Goal: Task Accomplishment & Management: Manage account settings

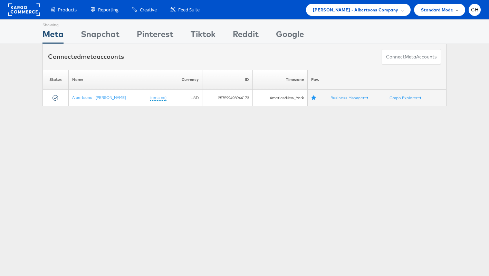
click at [384, 15] on div "Merkle - Albertsons Company" at bounding box center [358, 10] width 105 height 12
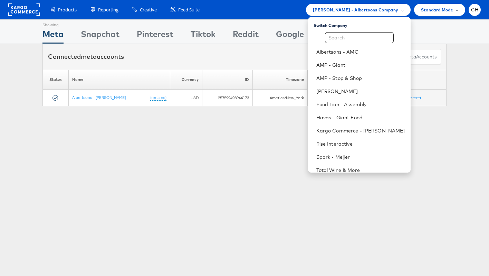
click at [337, 29] on div "Switch Company Albertsons - AMC AMP - Giant AMP - Stop & Shop Belk Food Lion - …" at bounding box center [359, 94] width 103 height 155
click at [337, 33] on input "text" at bounding box center [359, 37] width 69 height 11
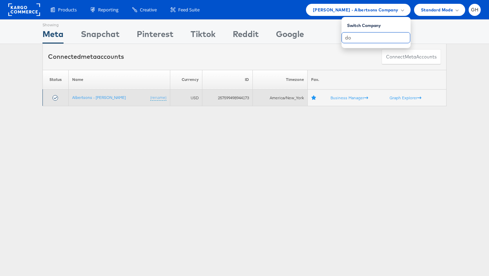
type input "d"
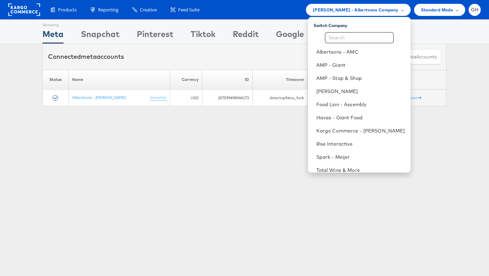
click at [228, 208] on div "Showing Meta Showing Snapchat Showing Pinterest Showing Tiktok Showing Reddit S…" at bounding box center [244, 191] width 489 height 345
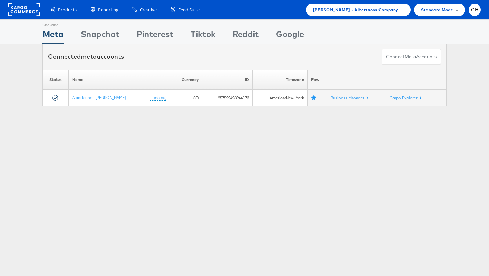
click at [341, 4] on div "Merkle - Albertsons Company" at bounding box center [358, 10] width 105 height 12
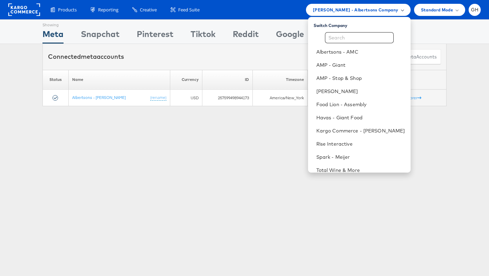
click at [341, 9] on span "Merkle - Albertsons Company" at bounding box center [356, 9] width 86 height 7
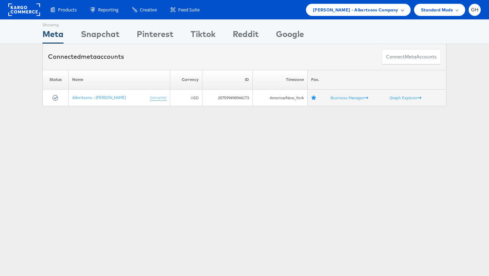
click at [341, 9] on span "Merkle - Albertsons Company" at bounding box center [356, 9] width 86 height 7
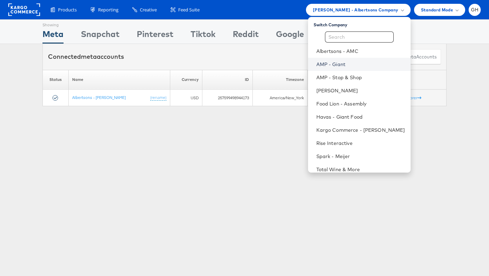
scroll to position [7, 0]
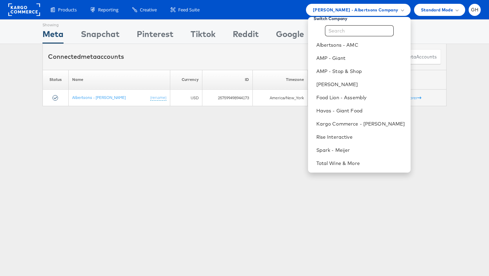
click at [220, 136] on div "Showing Meta Showing Snapchat Showing Pinterest Showing Tiktok Showing Reddit S…" at bounding box center [244, 191] width 489 height 345
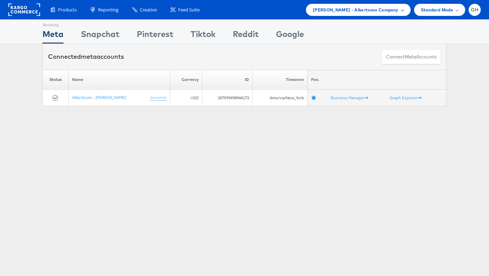
click at [348, 13] on div "Merkle - Albertsons Company" at bounding box center [358, 10] width 105 height 12
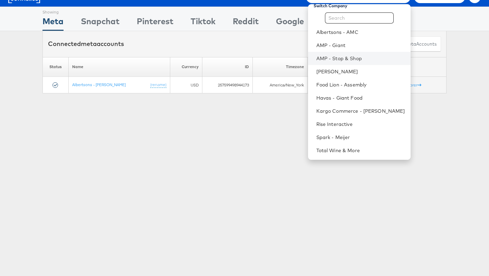
scroll to position [13, 0]
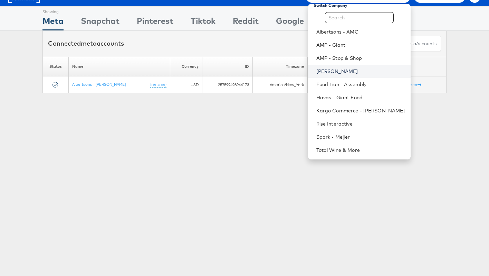
click at [330, 74] on link "[PERSON_NAME]" at bounding box center [360, 71] width 89 height 7
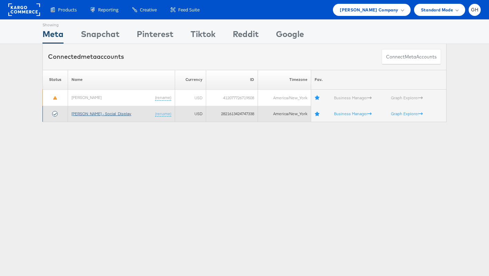
click at [96, 112] on link "[PERSON_NAME] - Social_Display" at bounding box center [102, 113] width 60 height 5
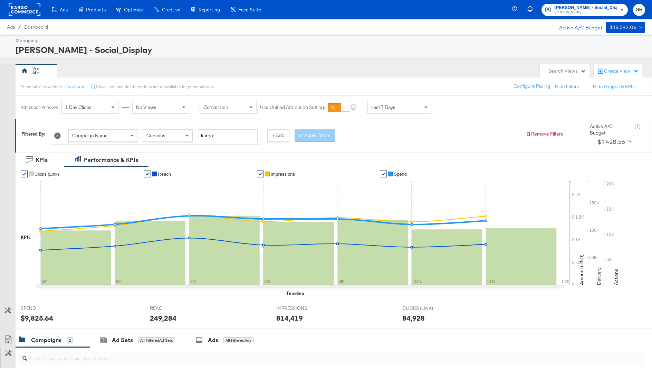
click at [106, 138] on div "Campaign Name" at bounding box center [103, 136] width 68 height 12
click at [217, 139] on input "kargo" at bounding box center [228, 135] width 60 height 13
paste input "LoyaltyBeautyBash_NA_NA"
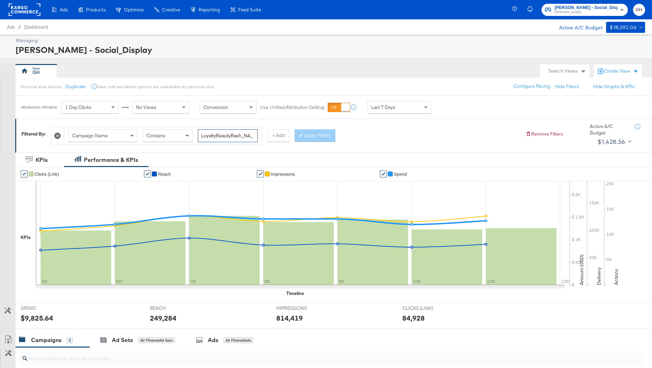
scroll to position [0, 6]
type input "LoyaltyBeautyBash_NA_NA"
click at [304, 131] on button "Apply Filters" at bounding box center [315, 135] width 41 height 12
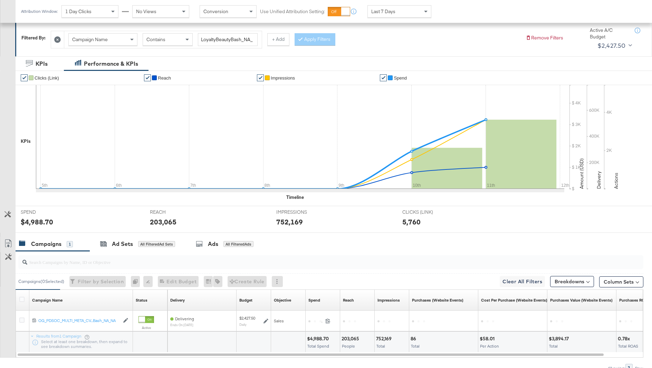
scroll to position [98, 0]
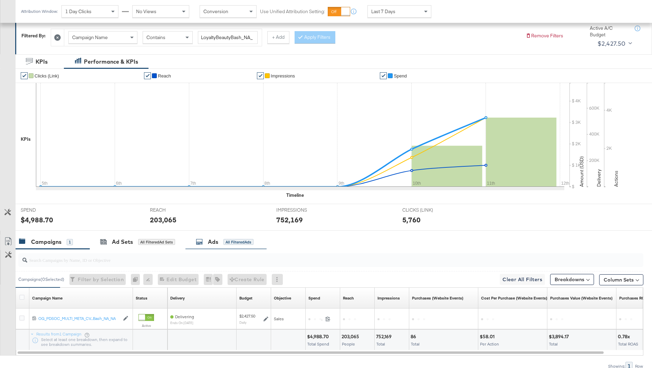
click at [211, 239] on div "Ads" at bounding box center [213, 242] width 10 height 8
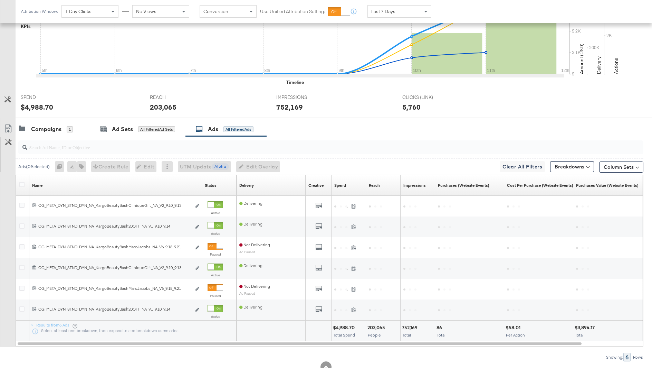
scroll to position [233, 0]
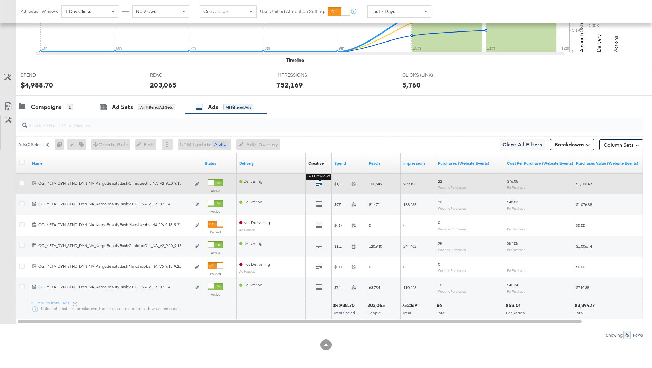
click at [317, 182] on icon "default" at bounding box center [318, 183] width 7 height 7
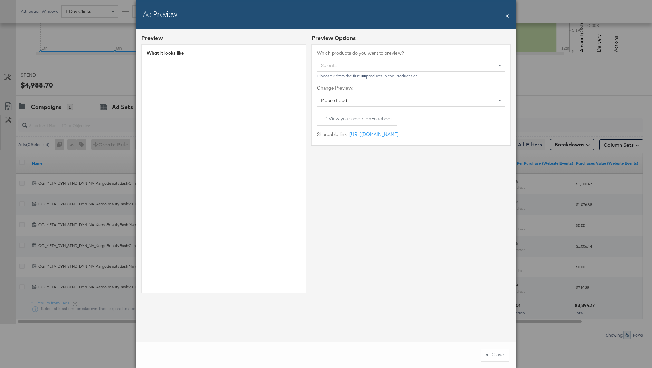
click at [505, 13] on button "X" at bounding box center [507, 16] width 4 height 14
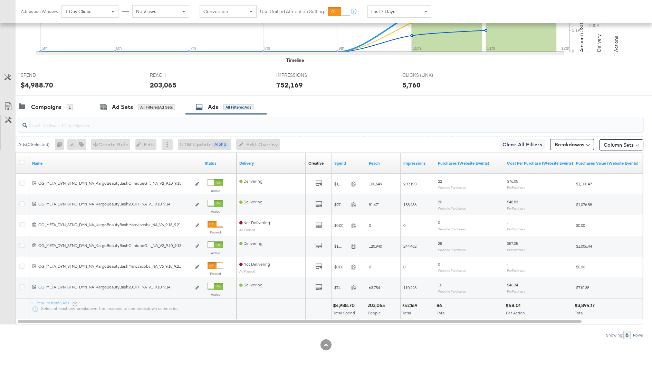
click at [105, 122] on input "search" at bounding box center [306, 121] width 559 height 13
paste input "120231995660280171"
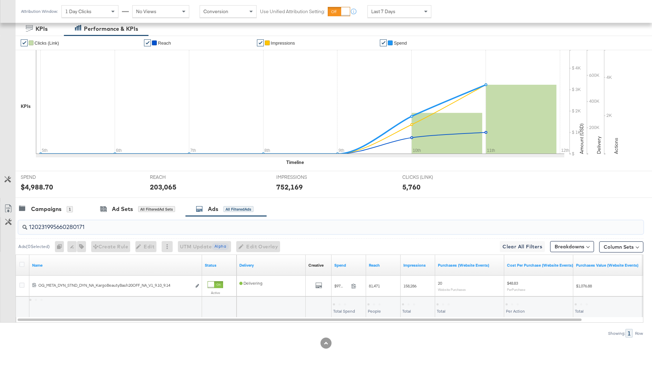
scroll to position [129, 0]
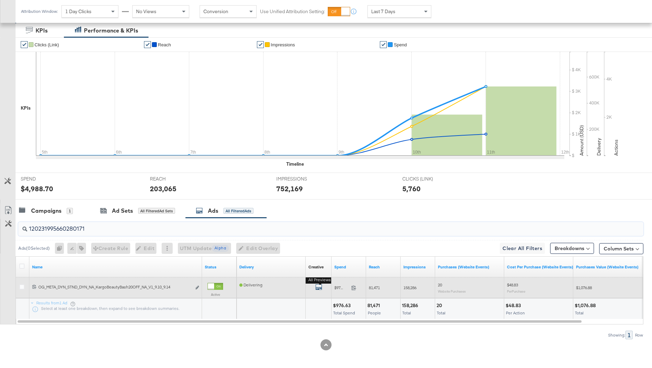
click at [317, 284] on icon "default" at bounding box center [318, 286] width 7 height 7
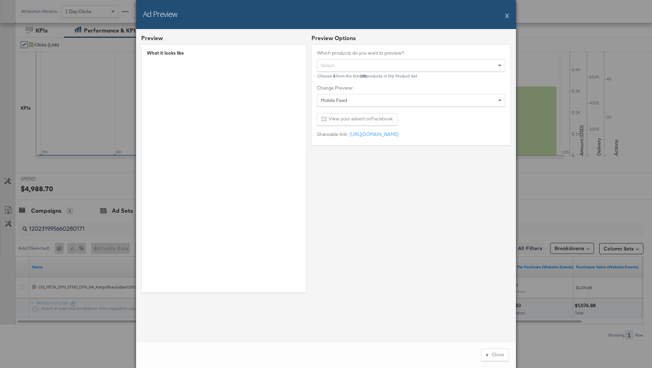
click at [509, 18] on div "Ad Preview X" at bounding box center [326, 14] width 380 height 29
click at [506, 18] on button "X" at bounding box center [507, 16] width 4 height 14
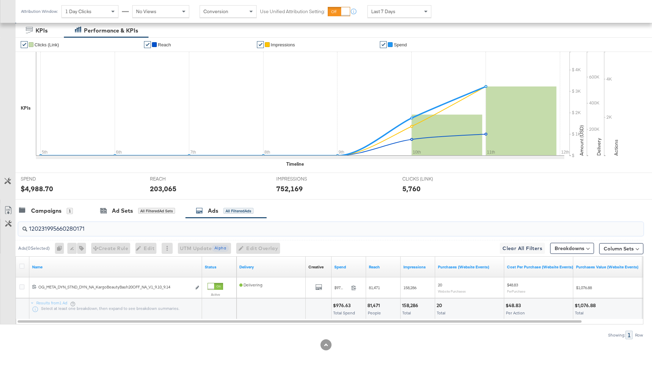
click at [75, 227] on input "120231995660280171" at bounding box center [306, 225] width 559 height 13
paste input "2"
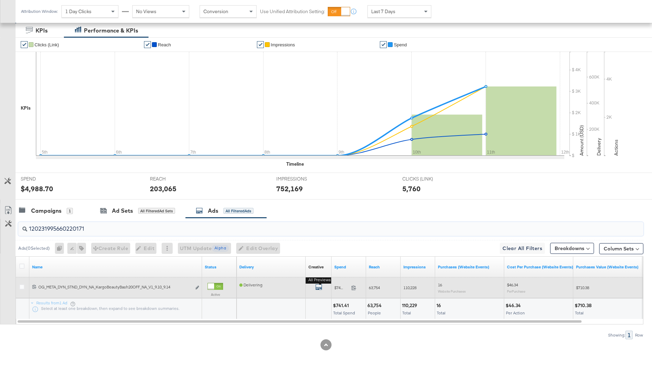
click at [320, 285] on icon "default" at bounding box center [318, 286] width 7 height 7
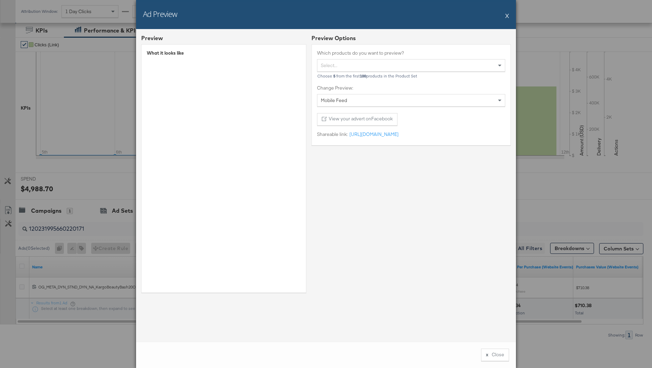
click at [505, 17] on div "Ad Preview X" at bounding box center [326, 14] width 380 height 29
click at [508, 13] on button "X" at bounding box center [507, 16] width 4 height 14
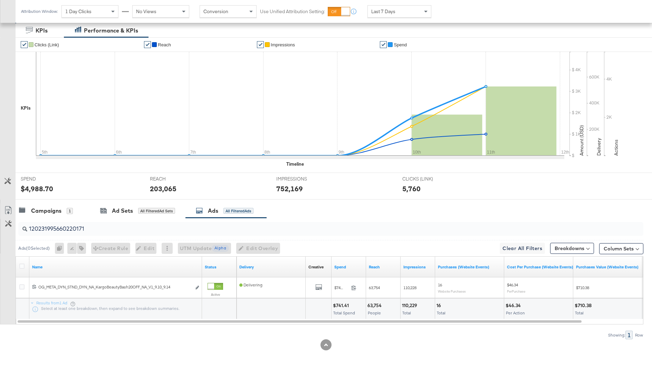
click at [135, 228] on input "120231995660220171" at bounding box center [306, 225] width 559 height 13
paste input "6"
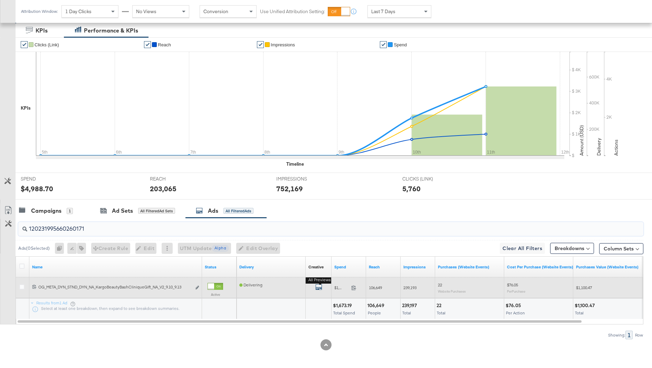
click at [316, 283] on icon "default" at bounding box center [318, 286] width 7 height 7
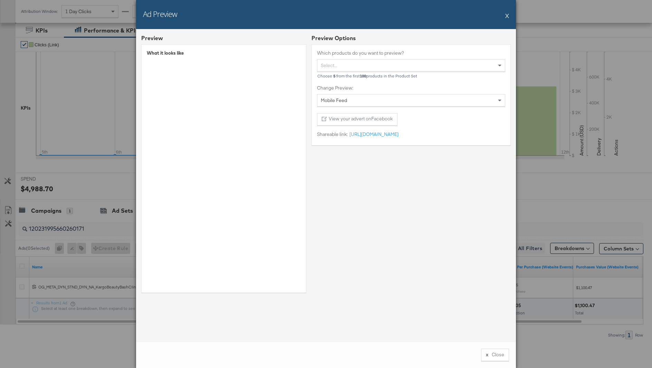
click at [509, 15] on button "X" at bounding box center [507, 16] width 4 height 14
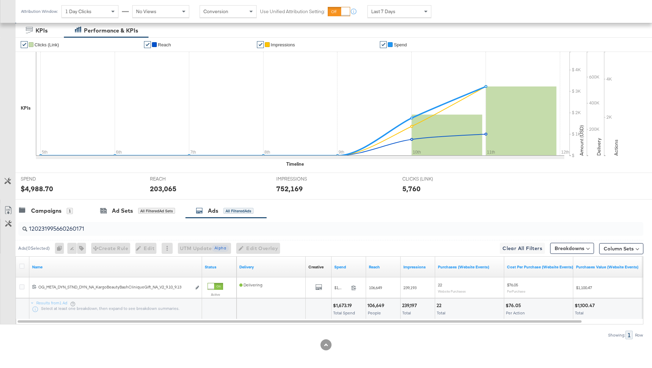
click at [95, 230] on input "120231995660260171" at bounding box center [306, 225] width 559 height 13
paste input "7"
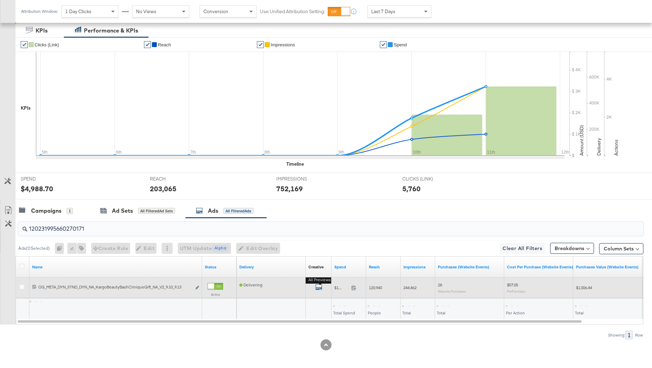
click at [317, 284] on icon "default" at bounding box center [318, 286] width 7 height 7
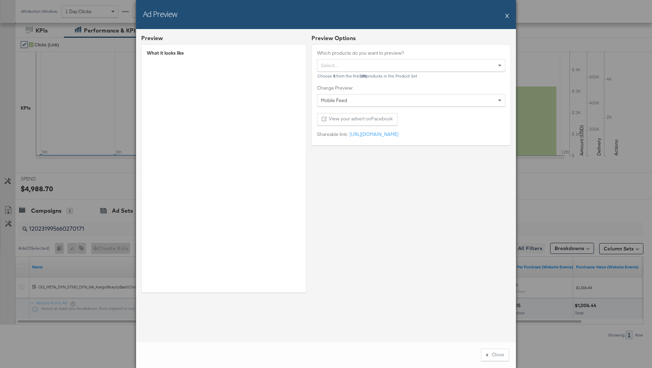
click at [507, 16] on button "X" at bounding box center [507, 16] width 4 height 14
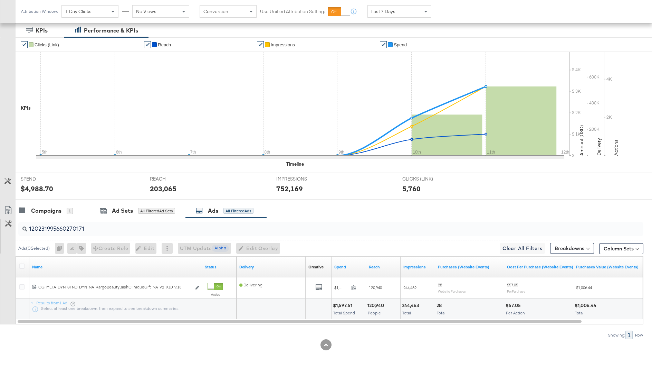
click at [89, 228] on input "120231995660270171" at bounding box center [306, 225] width 559 height 13
paste input "4"
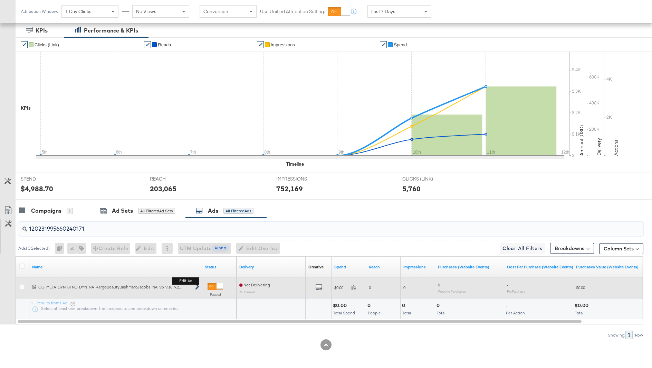
click at [197, 285] on icon "link" at bounding box center [197, 287] width 3 height 4
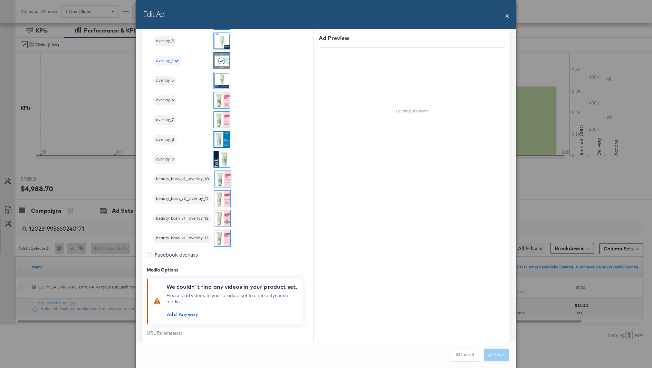
scroll to position [1032, 0]
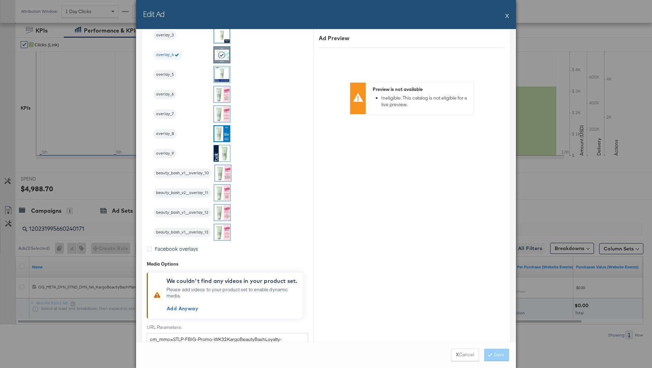
click at [217, 228] on img at bounding box center [222, 232] width 16 height 16
click at [489, 353] on icon at bounding box center [490, 354] width 2 height 4
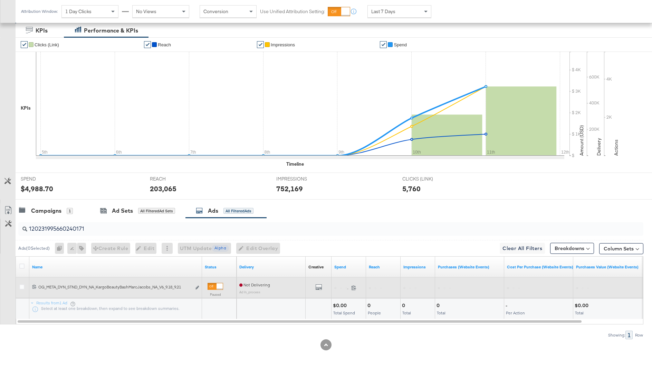
click at [323, 283] on div "All Previews" at bounding box center [318, 287] width 20 height 9
click at [321, 283] on icon "default" at bounding box center [318, 286] width 7 height 7
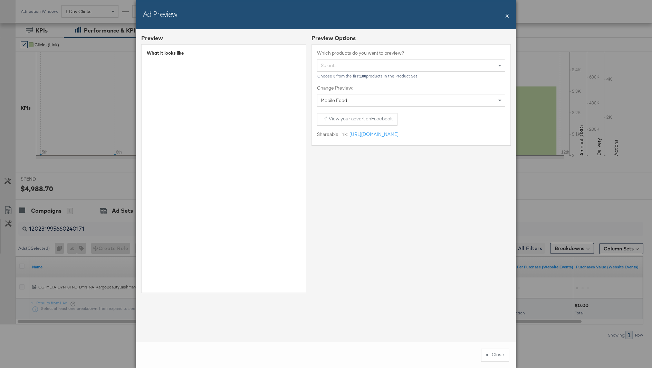
click at [506, 16] on button "X" at bounding box center [507, 16] width 4 height 14
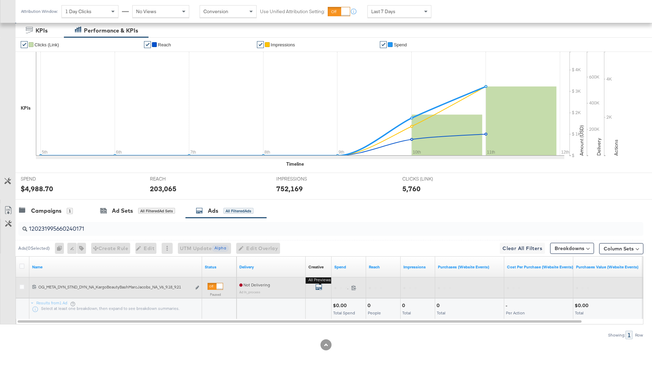
click at [321, 285] on icon "default" at bounding box center [318, 286] width 7 height 7
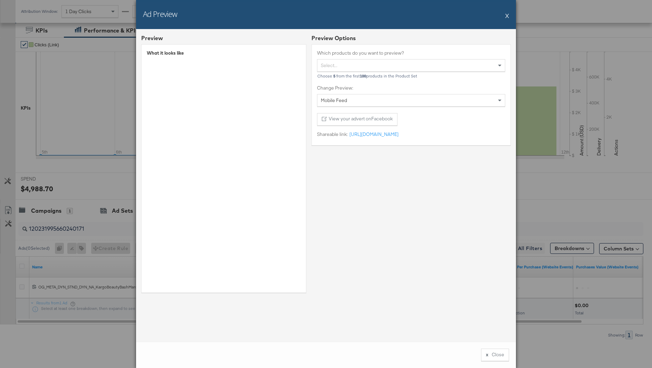
click at [506, 15] on button "X" at bounding box center [507, 16] width 4 height 14
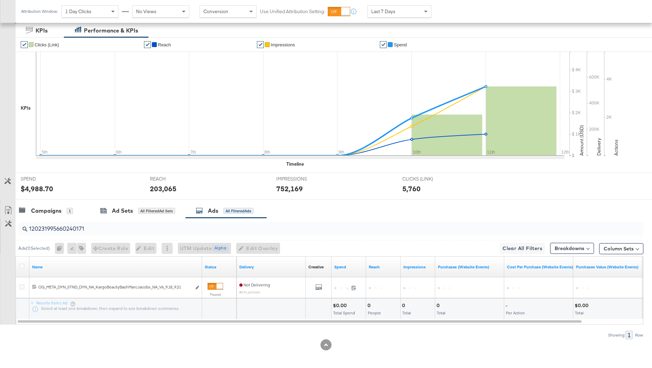
click at [110, 230] on input "120231995660240171" at bounding box center [306, 225] width 559 height 13
paste input "30"
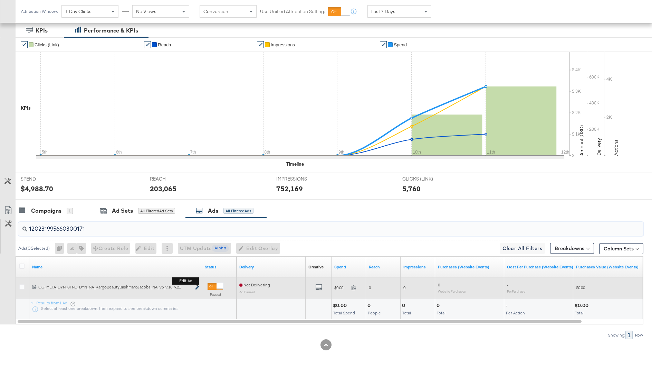
type input "120231995660300171"
click at [196, 287] on icon "link" at bounding box center [197, 287] width 3 height 4
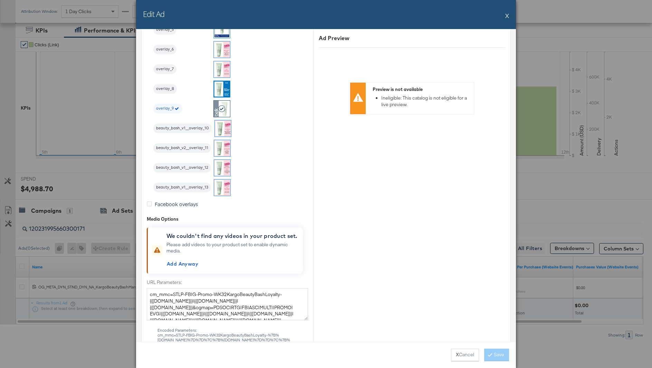
scroll to position [915, 0]
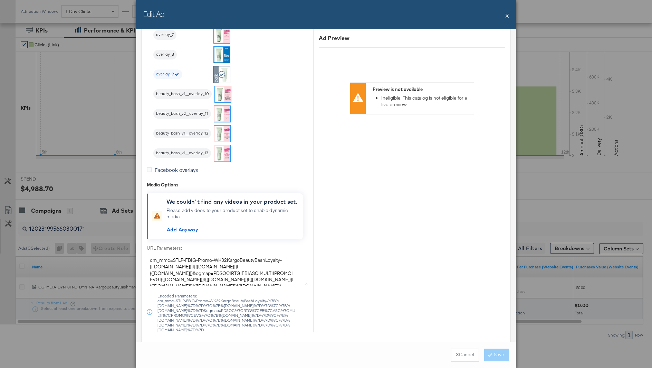
click at [220, 149] on img at bounding box center [222, 153] width 16 height 16
click at [498, 357] on button "Save" at bounding box center [496, 354] width 25 height 12
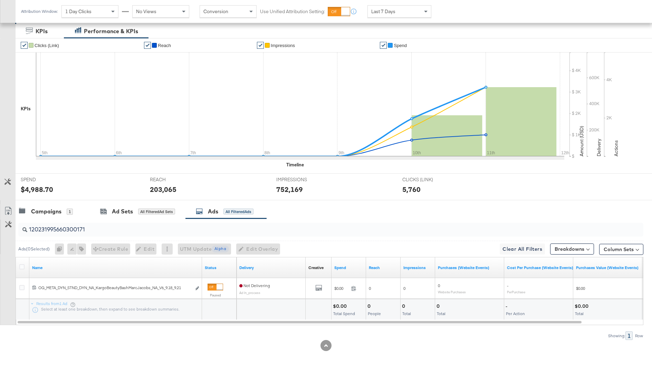
scroll to position [0, 0]
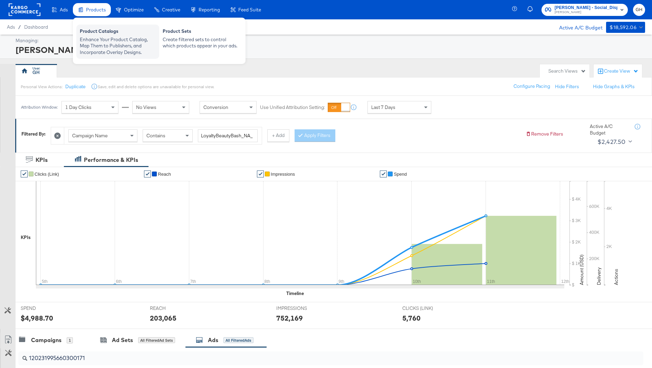
click at [98, 36] on div "Enhance Your Product Catalog, Map Them to Publishers, and Incorporate Overlay D…" at bounding box center [118, 45] width 76 height 19
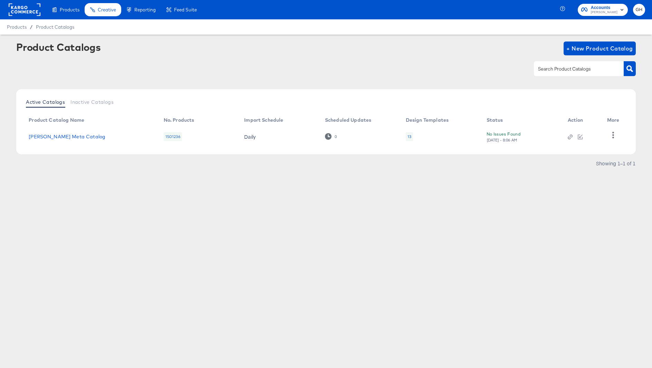
click at [408, 137] on div "13" at bounding box center [410, 137] width 4 height 6
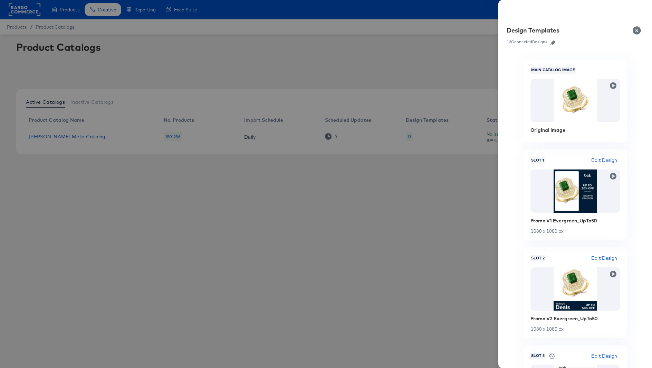
click at [554, 45] on icon "button" at bounding box center [553, 42] width 5 height 5
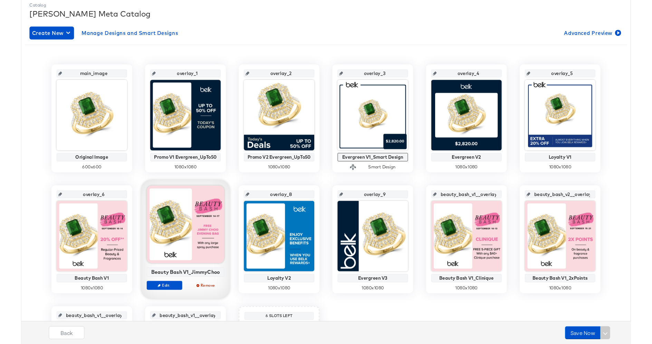
scroll to position [140, 0]
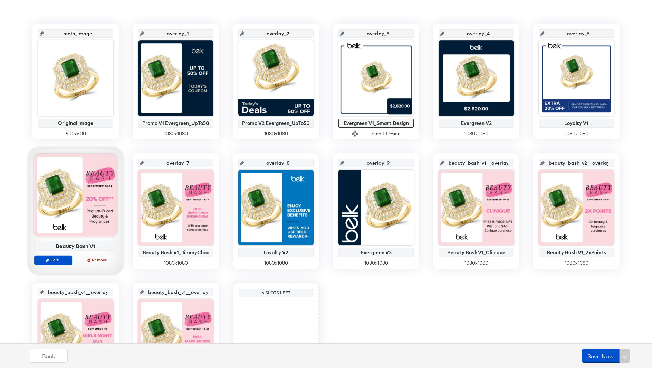
click at [80, 206] on div at bounding box center [75, 194] width 83 height 83
click at [75, 178] on div at bounding box center [75, 194] width 83 height 83
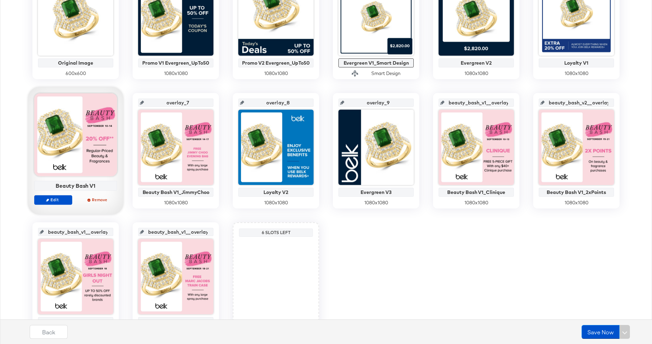
scroll to position [202, 0]
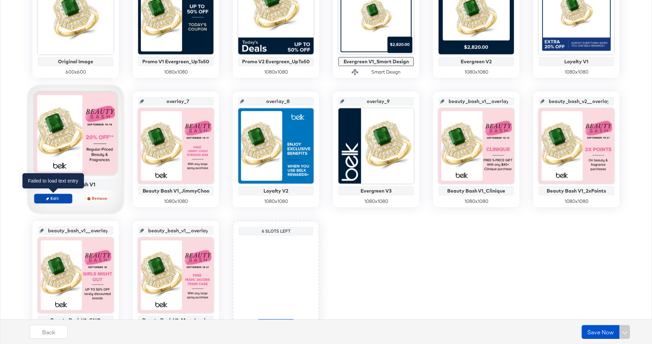
click at [59, 196] on span "Edit" at bounding box center [53, 198] width 32 height 5
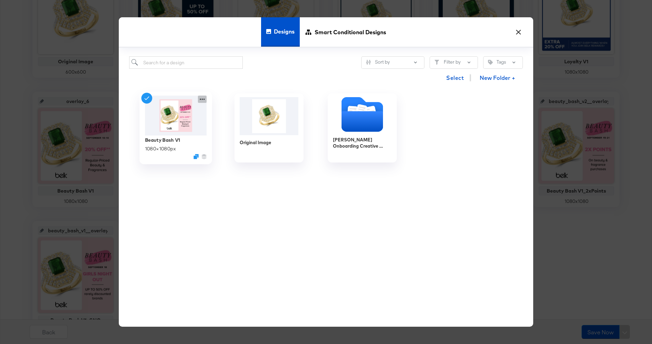
click at [203, 97] on icon at bounding box center [202, 99] width 9 height 7
click at [349, 27] on span "Smart Conditional Designs" at bounding box center [351, 32] width 72 height 30
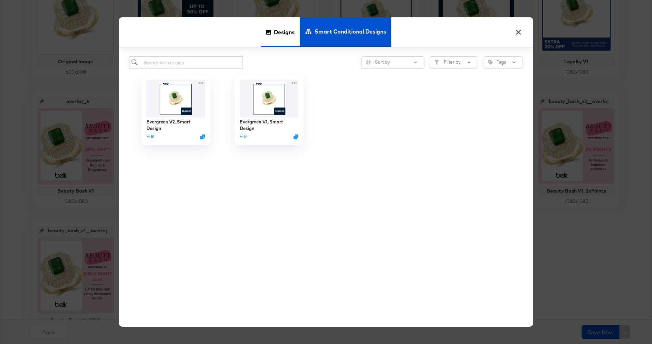
click at [276, 31] on span "Designs" at bounding box center [284, 32] width 21 height 30
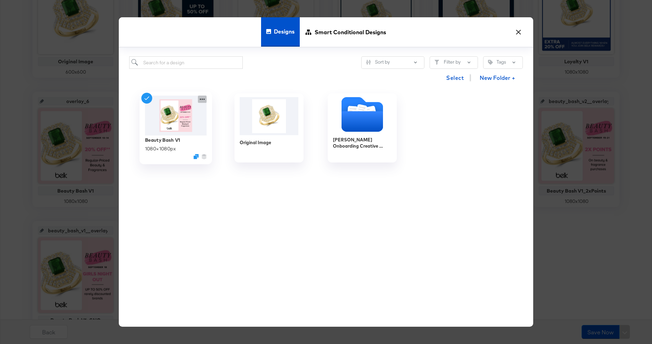
click at [201, 98] on icon at bounding box center [202, 99] width 9 height 7
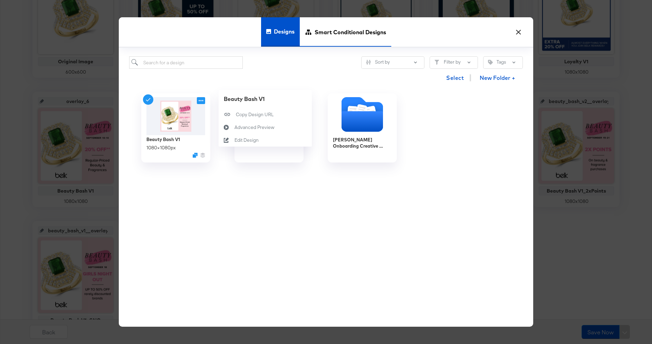
click at [331, 37] on span "Smart Conditional Designs" at bounding box center [351, 32] width 72 height 30
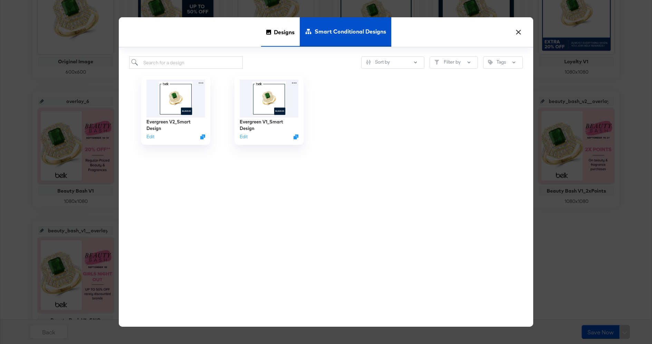
click at [281, 39] on span "Designs" at bounding box center [284, 32] width 21 height 30
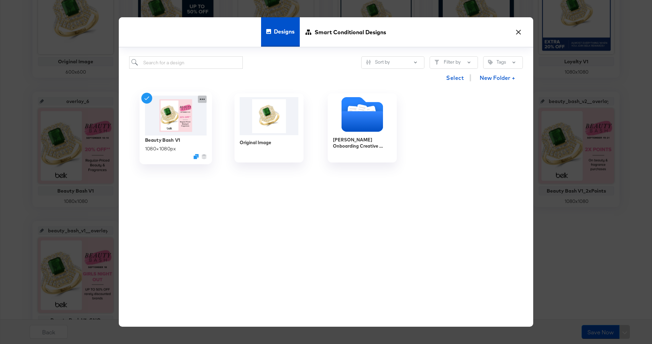
click at [202, 98] on icon at bounding box center [202, 98] width 5 height 1
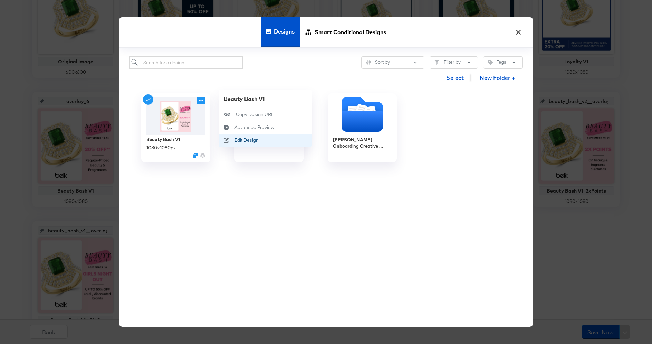
click at [232, 142] on div "Edit Design Edit Design" at bounding box center [227, 140] width 16 height 13
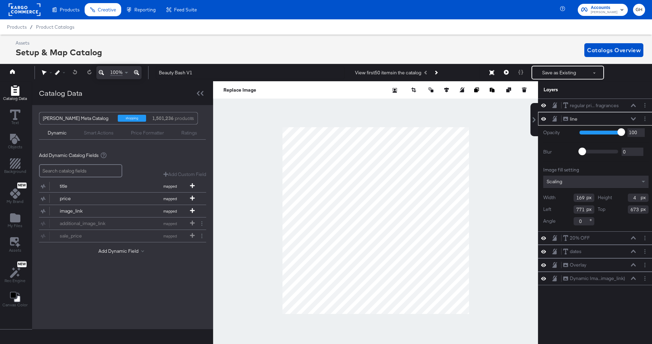
scroll to position [0, 2]
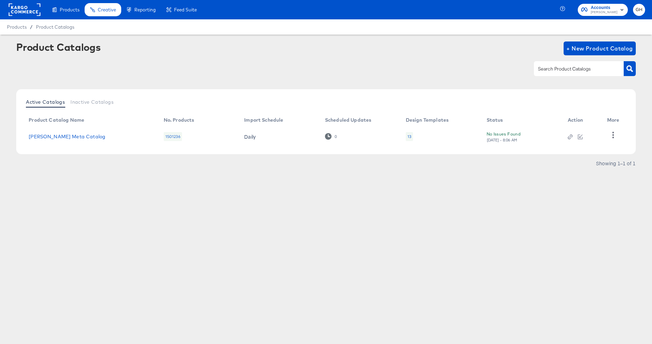
click at [405, 137] on td "13" at bounding box center [440, 136] width 81 height 21
click at [406, 137] on div "13" at bounding box center [409, 136] width 7 height 9
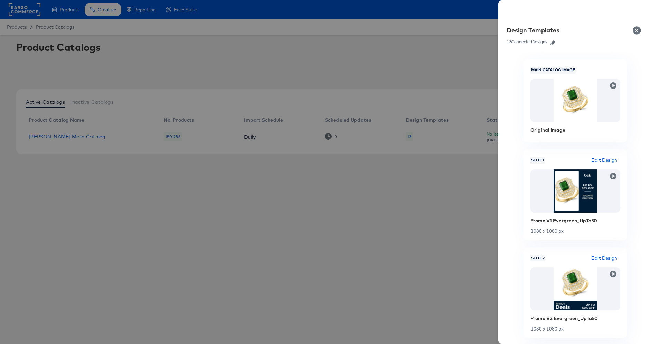
click at [552, 40] on icon "button" at bounding box center [553, 42] width 5 height 5
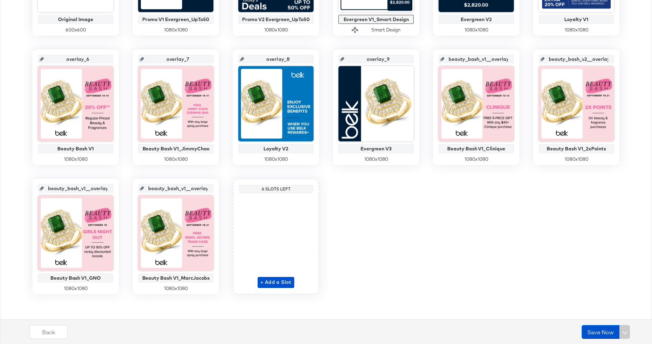
scroll to position [190, 0]
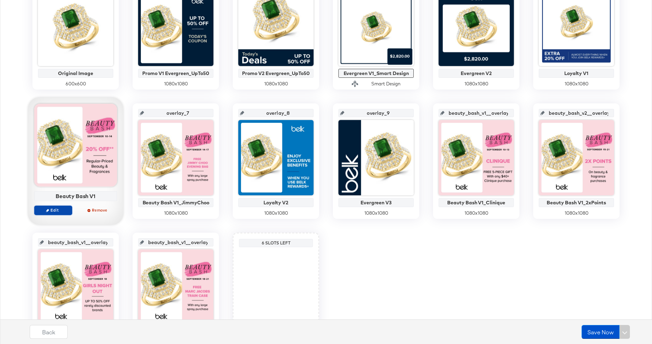
click at [64, 209] on span "Edit" at bounding box center [53, 209] width 32 height 5
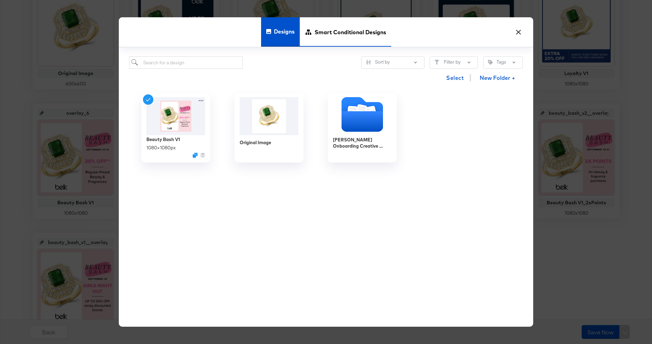
click at [335, 25] on span "Smart Conditional Designs" at bounding box center [351, 32] width 72 height 30
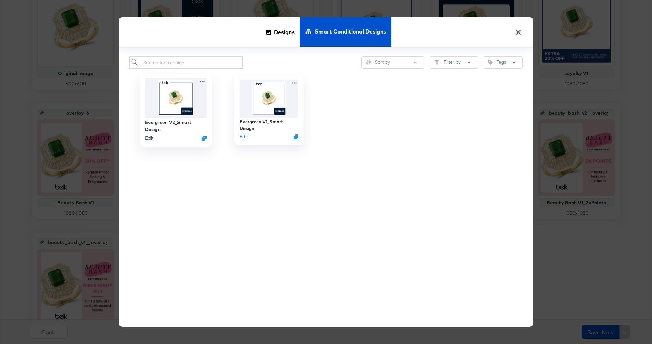
click at [149, 137] on button "Edit" at bounding box center [149, 138] width 8 height 7
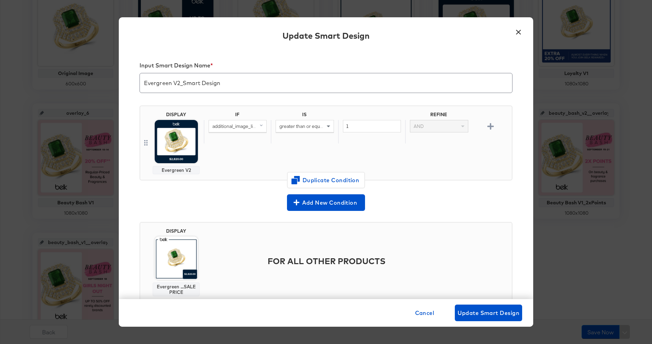
scroll to position [10, 0]
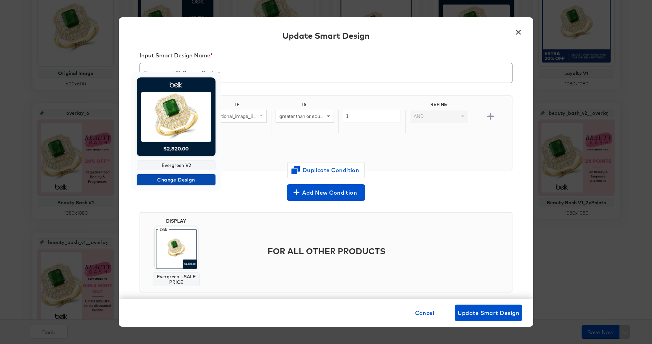
click at [173, 179] on span "Change Design" at bounding box center [176, 179] width 73 height 9
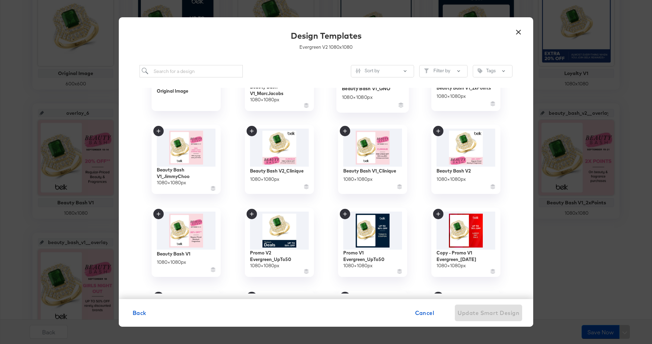
scroll to position [54, 0]
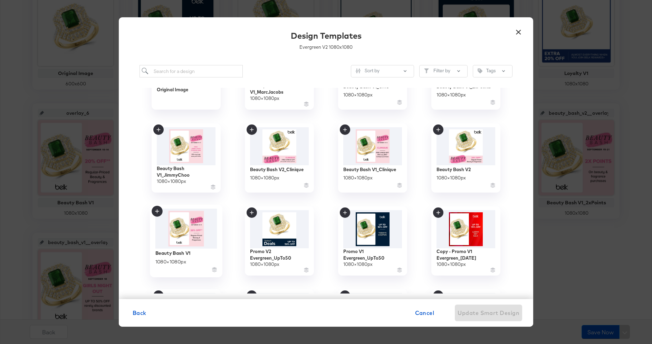
click at [194, 238] on img at bounding box center [186, 229] width 62 height 40
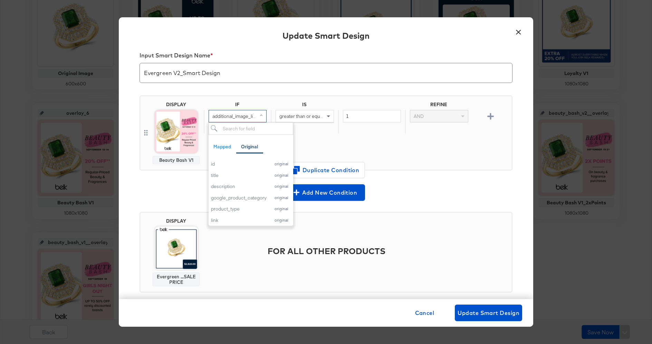
scroll to position [20, 0]
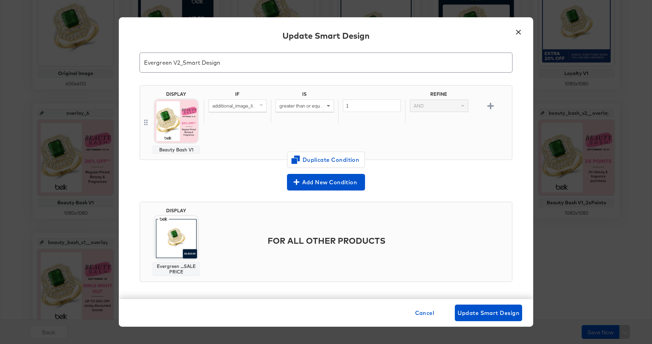
click at [327, 129] on div "IF IS REFINE additional_image_link (original) greater than or equal to (custom)…" at bounding box center [356, 122] width 305 height 63
click at [418, 309] on span "Cancel" at bounding box center [424, 313] width 19 height 10
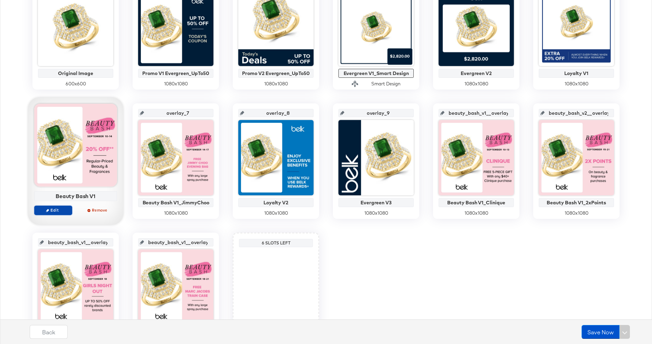
click at [47, 209] on icon "button" at bounding box center [47, 210] width 3 height 3
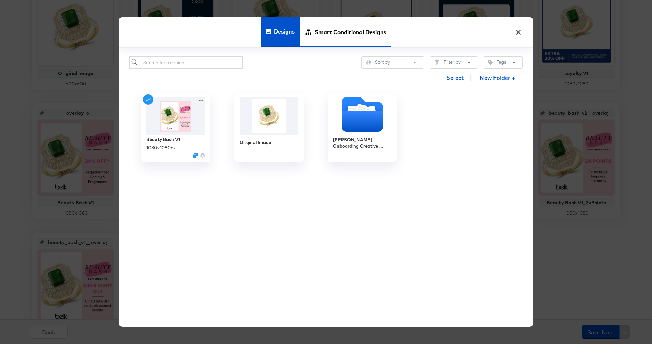
click at [347, 30] on span "Smart Conditional Designs" at bounding box center [351, 32] width 72 height 30
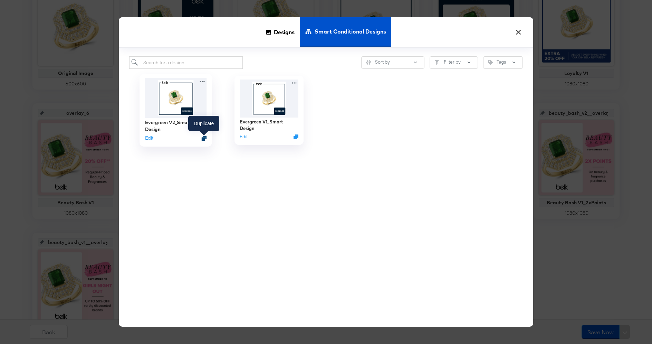
click at [205, 135] on div at bounding box center [204, 137] width 5 height 5
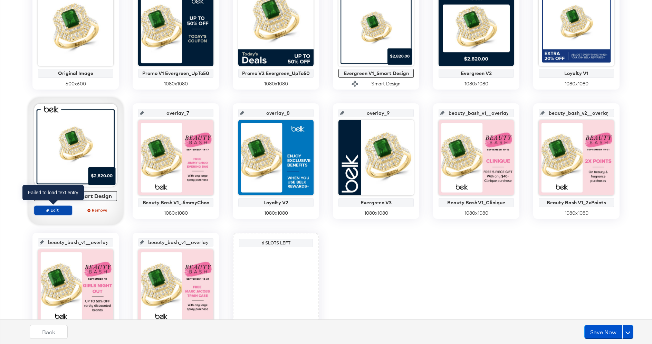
click at [43, 208] on span "Edit" at bounding box center [53, 209] width 32 height 5
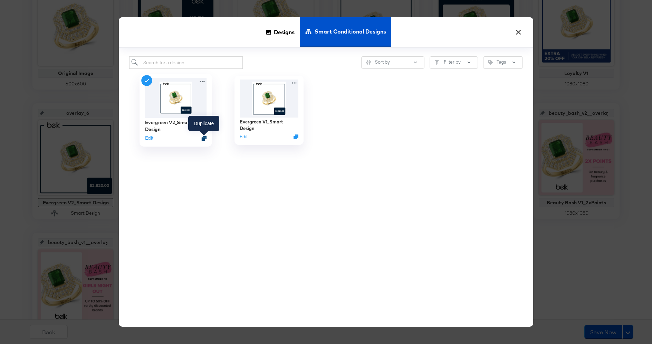
click at [202, 138] on icon "Duplicate" at bounding box center [204, 137] width 5 height 5
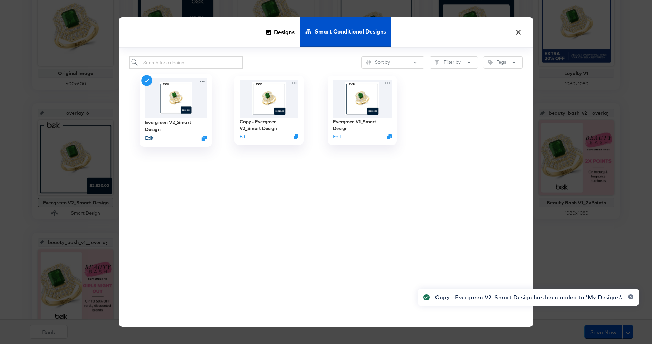
click at [151, 137] on button "Edit" at bounding box center [149, 138] width 8 height 7
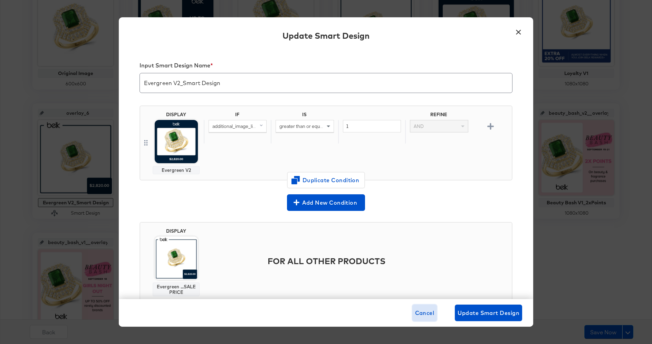
click at [425, 307] on button "Cancel" at bounding box center [424, 312] width 25 height 17
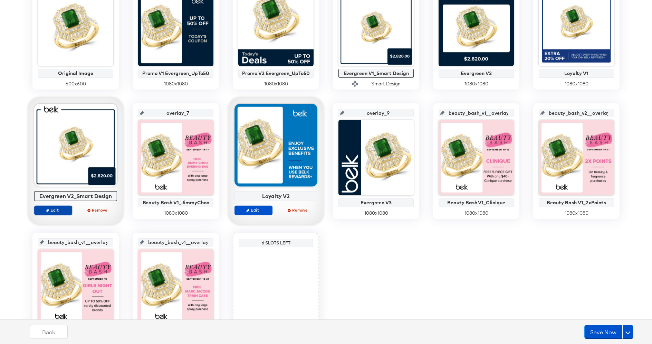
click at [56, 211] on span "Edit" at bounding box center [53, 209] width 32 height 5
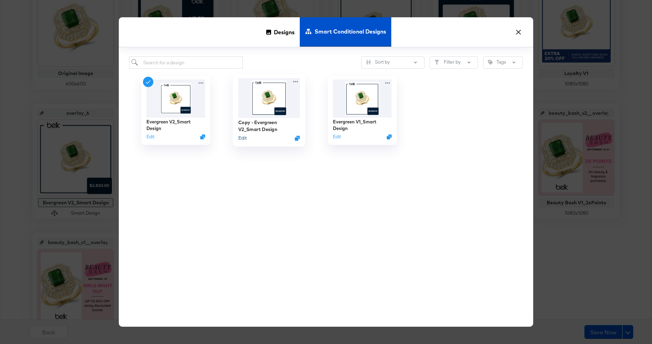
click at [244, 136] on button "Edit" at bounding box center [242, 138] width 8 height 7
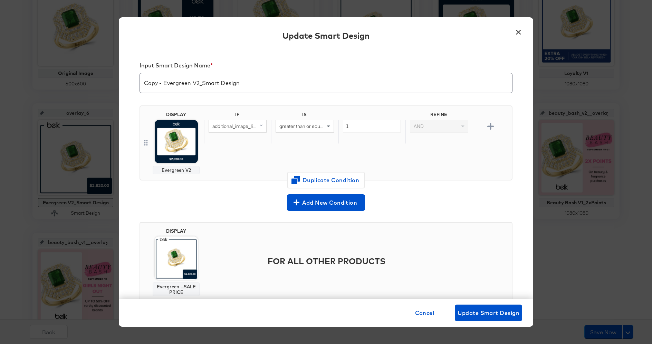
click at [164, 79] on input "Copy - Evergreen V2_Smart Design" at bounding box center [326, 79] width 372 height 19
click at [164, 80] on input "Copy - Evergreen V2_Smart Design" at bounding box center [326, 79] width 372 height 19
type input "F"
type input "Beauty Bash Purple"
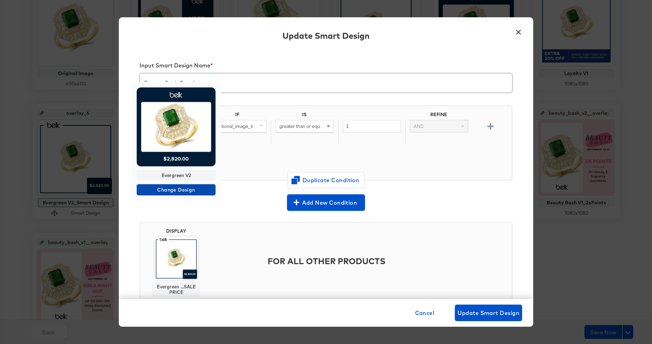
click at [170, 187] on span "Change Design" at bounding box center [176, 189] width 73 height 9
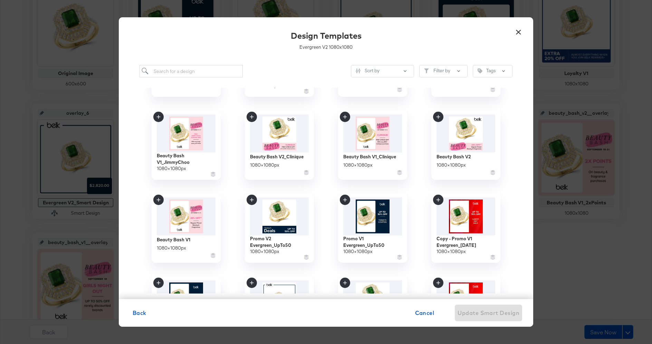
scroll to position [102, 0]
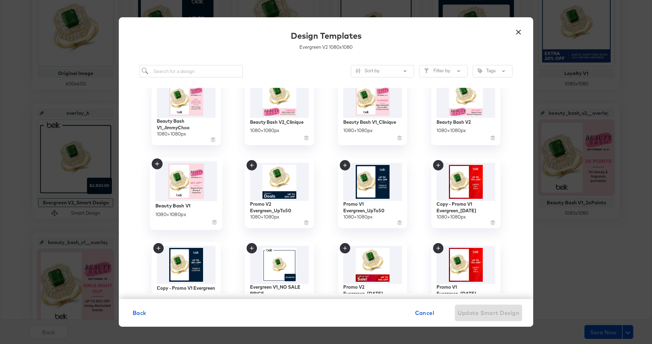
click at [188, 190] on img at bounding box center [186, 181] width 62 height 40
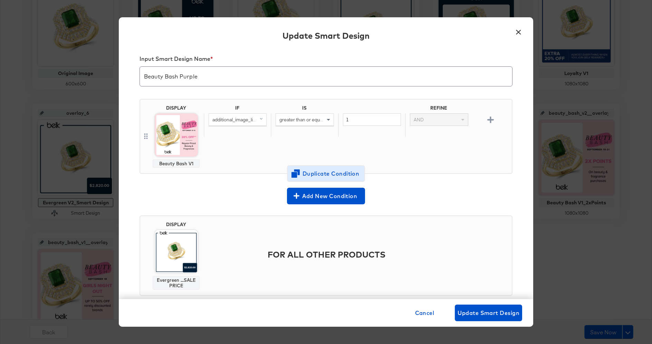
scroll to position [0, 0]
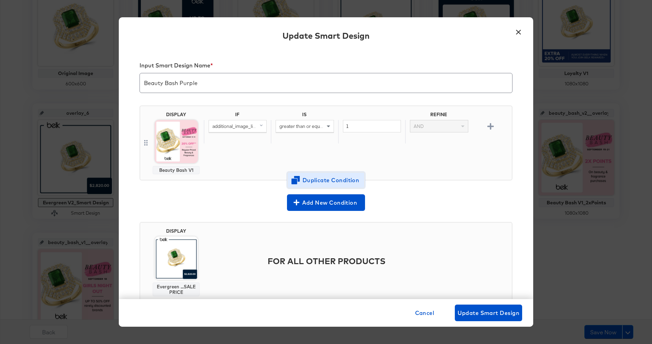
click at [306, 178] on span "Duplicate Condition" at bounding box center [326, 180] width 67 height 10
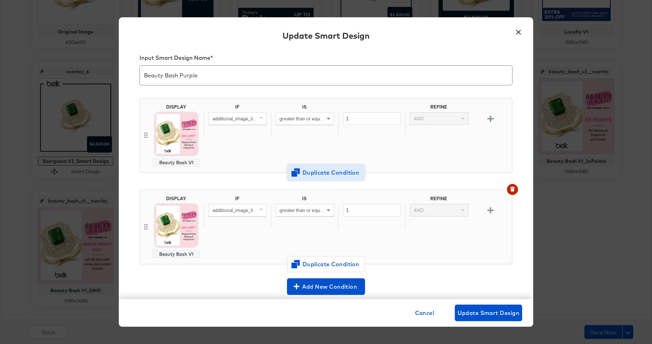
scroll to position [31, 0]
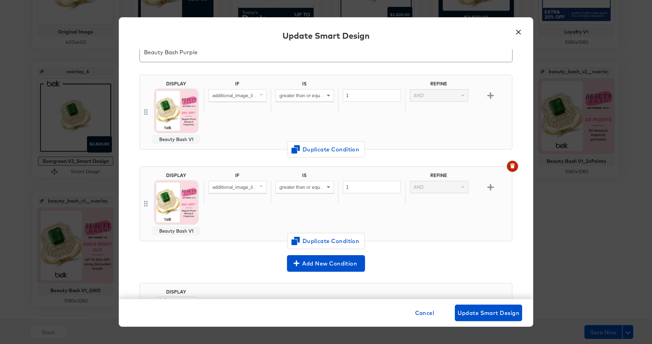
click at [508, 163] on button "button" at bounding box center [512, 166] width 11 height 11
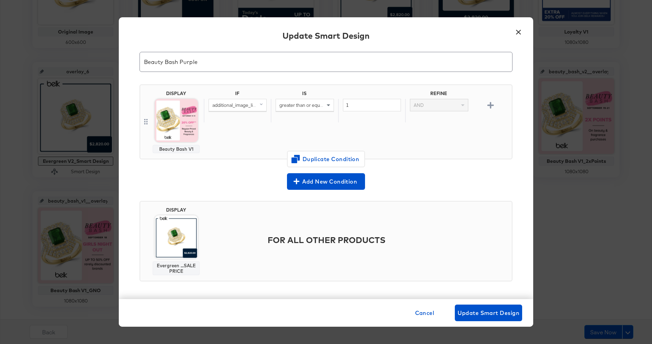
scroll to position [0, 0]
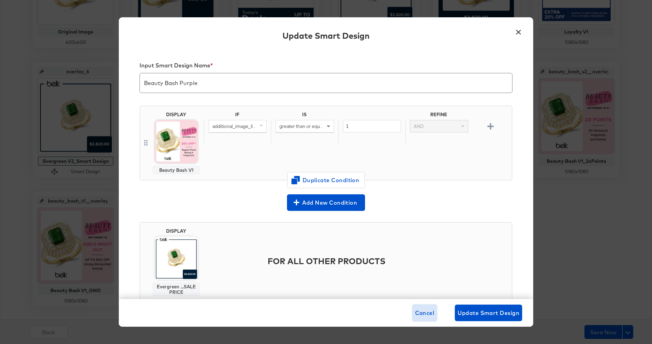
click at [422, 314] on span "Cancel" at bounding box center [424, 313] width 19 height 10
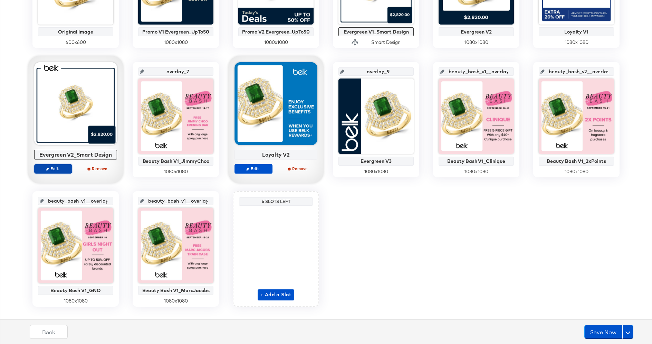
click at [56, 168] on span "Edit" at bounding box center [53, 168] width 32 height 5
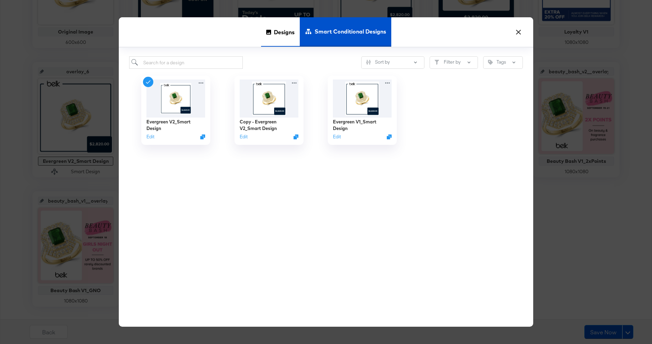
click at [274, 33] on span "Designs" at bounding box center [284, 32] width 21 height 30
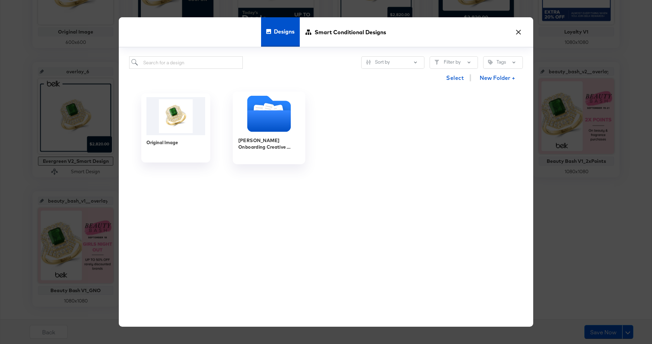
click at [260, 128] on icon "Folder" at bounding box center [269, 120] width 44 height 21
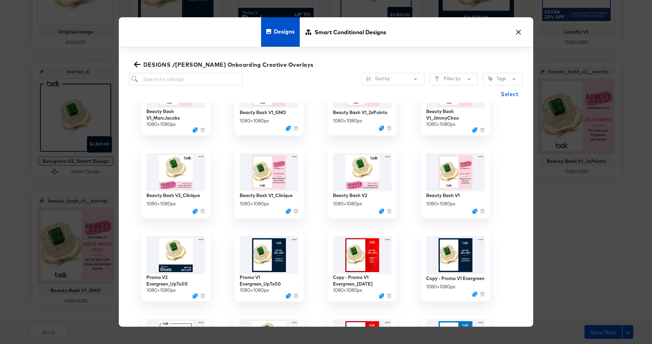
scroll to position [47, 0]
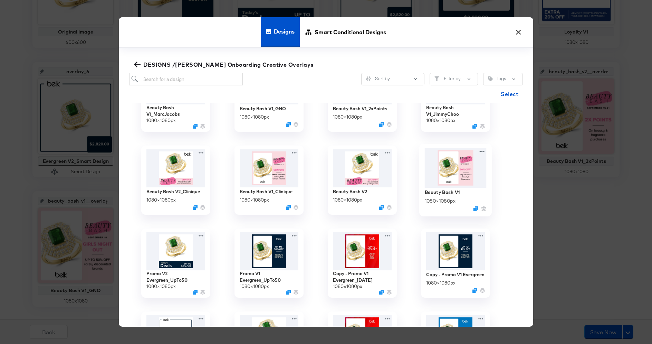
click at [470, 165] on img at bounding box center [456, 168] width 62 height 40
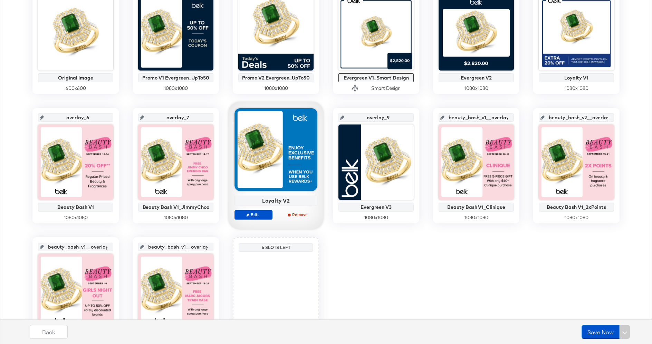
scroll to position [183, 0]
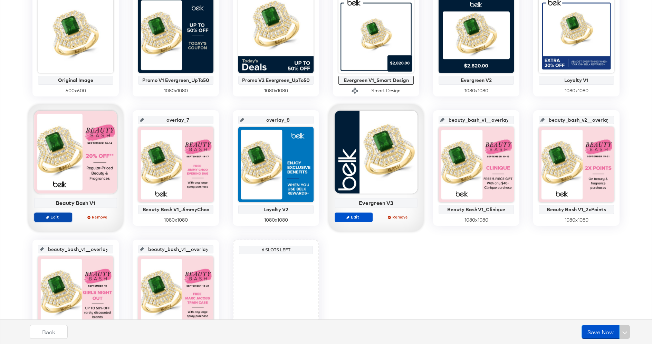
click at [55, 218] on span "Edit" at bounding box center [53, 216] width 32 height 5
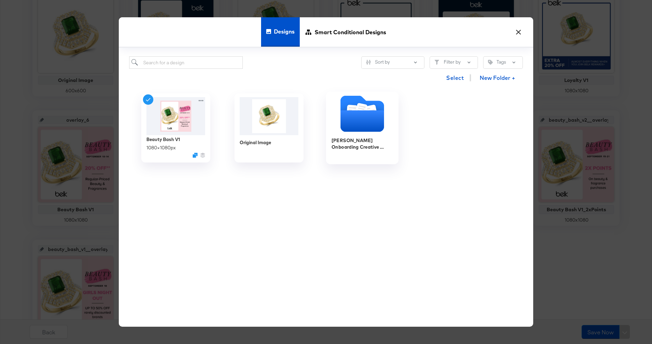
click at [351, 122] on icon "Folder" at bounding box center [363, 120] width 44 height 21
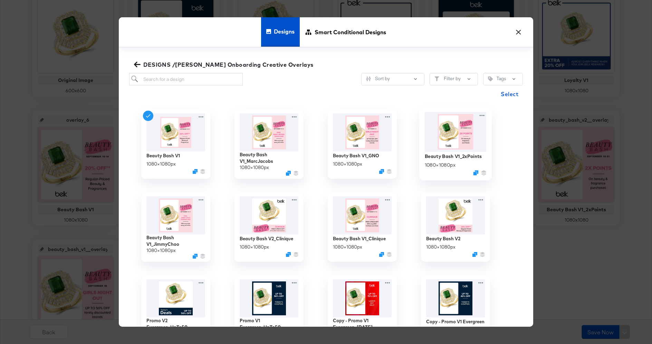
click at [464, 134] on img at bounding box center [456, 132] width 62 height 40
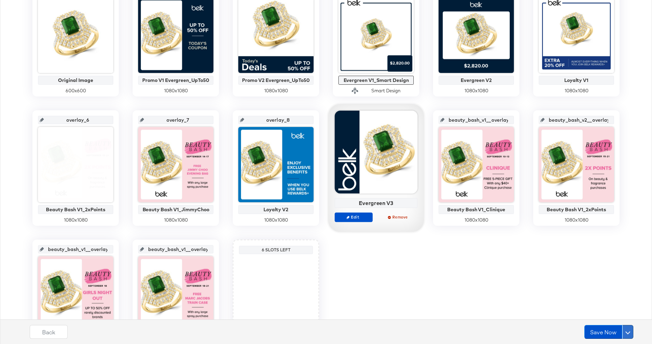
click at [628, 331] on span at bounding box center [628, 331] width 5 height 5
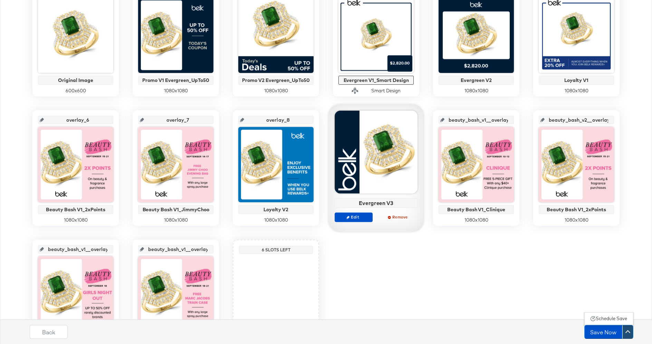
click at [613, 315] on div "Schedule Save" at bounding box center [611, 318] width 31 height 7
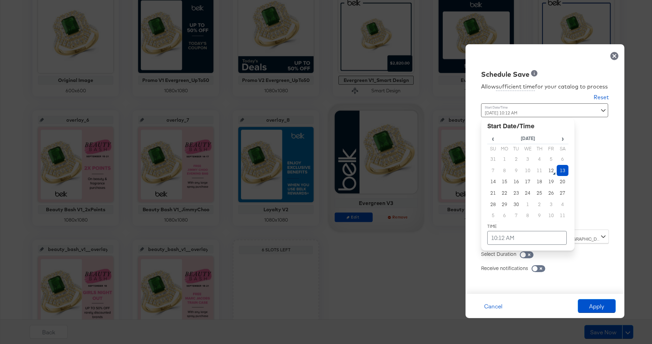
click at [514, 218] on div "[DATE] 10:12 AM ‹ [DATE] › Su Mo Tu We Th Fr Sa 31 1 2 3 4 5 6 7 8 9 10 11 12 1…" at bounding box center [528, 163] width 94 height 121
click at [489, 178] on td "14" at bounding box center [493, 181] width 12 height 11
click at [492, 234] on td "10:12 AM" at bounding box center [526, 238] width 79 height 14
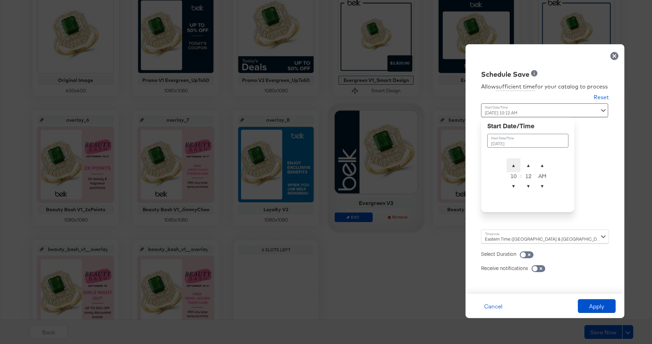
click at [514, 168] on span "▲" at bounding box center [514, 165] width 14 height 14
click at [526, 184] on span "▼" at bounding box center [529, 186] width 14 height 14
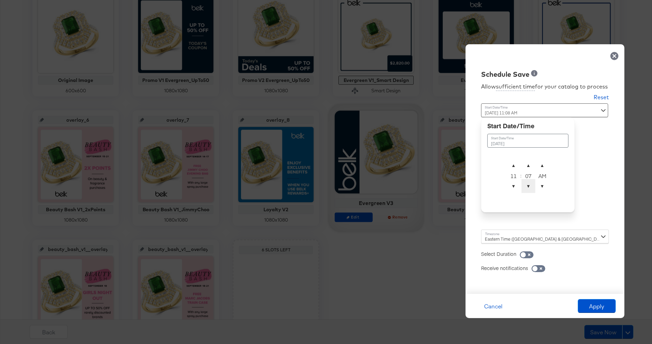
click at [526, 184] on span "▼" at bounding box center [529, 186] width 14 height 14
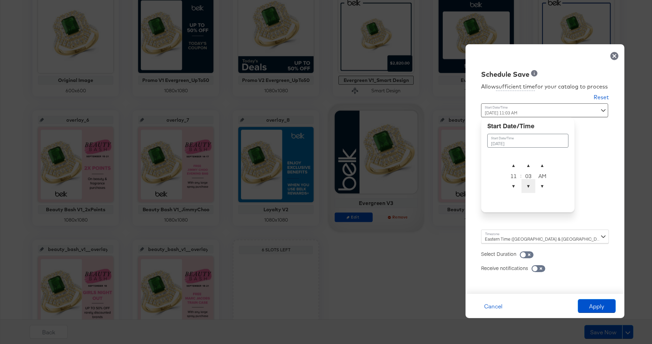
click at [526, 184] on span "▼" at bounding box center [529, 186] width 14 height 14
type input "[DATE] 11:00 PM"
click at [542, 187] on span "▼" at bounding box center [542, 186] width 14 height 14
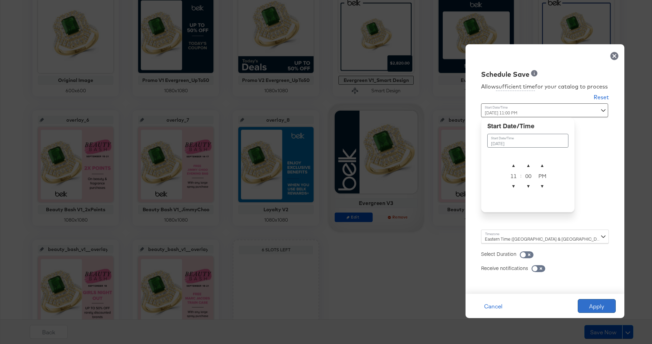
click at [594, 305] on button "Apply" at bounding box center [597, 306] width 38 height 14
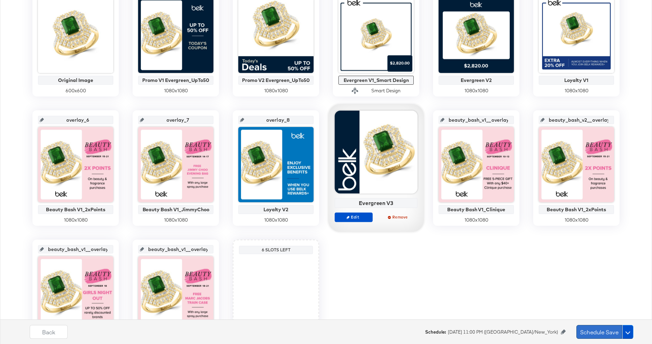
click at [591, 327] on button "Schedule Save" at bounding box center [600, 332] width 46 height 14
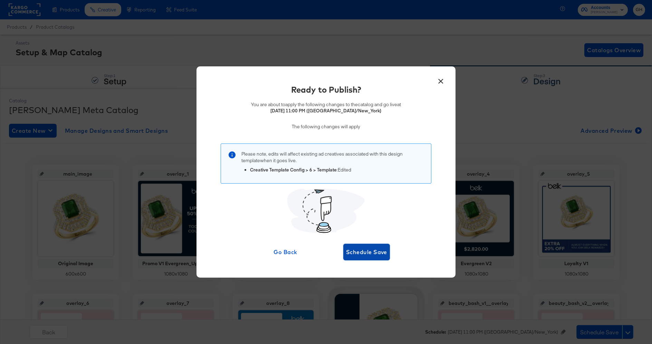
click at [360, 251] on span "Schedule Save" at bounding box center [366, 252] width 41 height 10
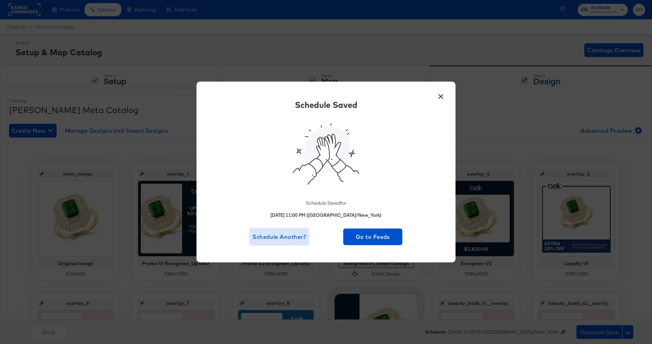
click at [269, 239] on span "Schedule Another?" at bounding box center [280, 237] width 54 height 10
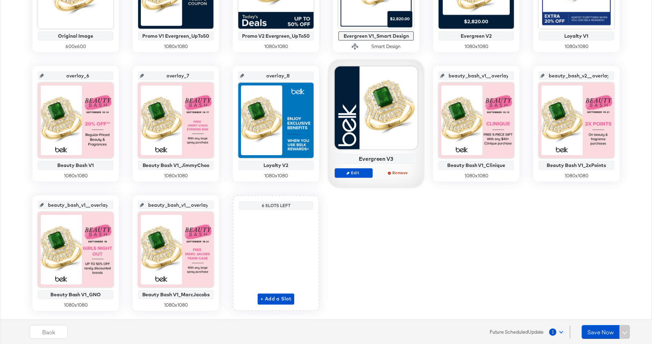
scroll to position [244, 0]
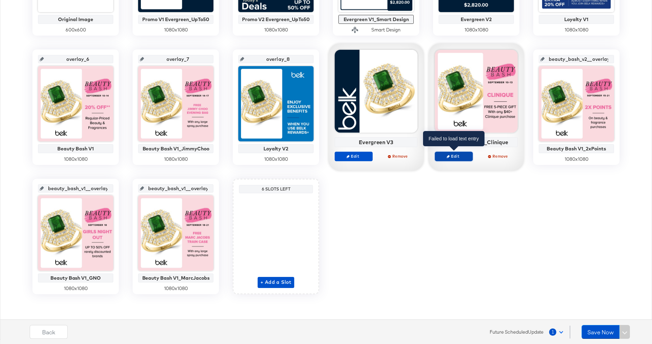
click at [459, 155] on span "Edit" at bounding box center [454, 155] width 32 height 5
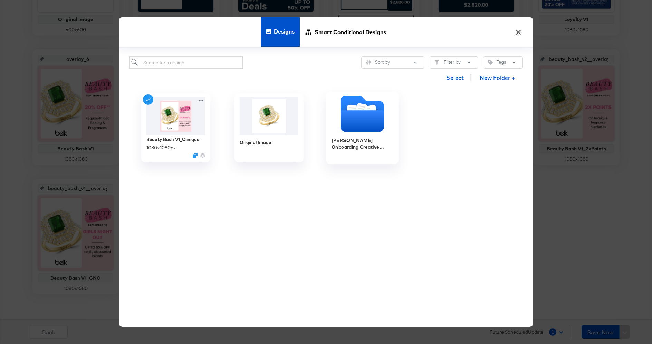
click at [350, 119] on icon "Folder" at bounding box center [363, 120] width 44 height 21
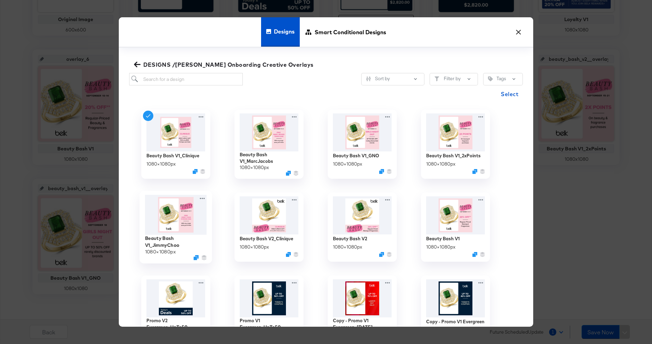
click at [181, 213] on img at bounding box center [176, 215] width 62 height 40
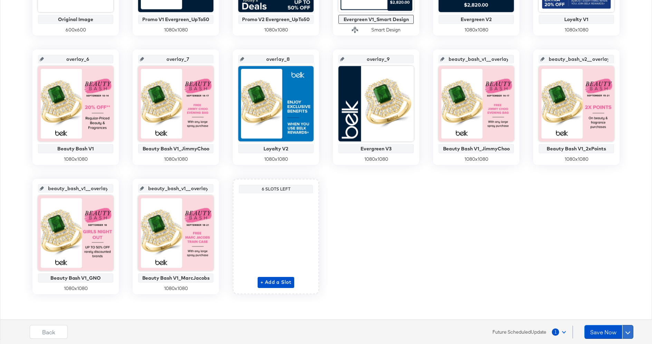
click at [628, 332] on span at bounding box center [628, 331] width 5 height 5
click at [618, 319] on div "Schedule Save" at bounding box center [611, 318] width 31 height 7
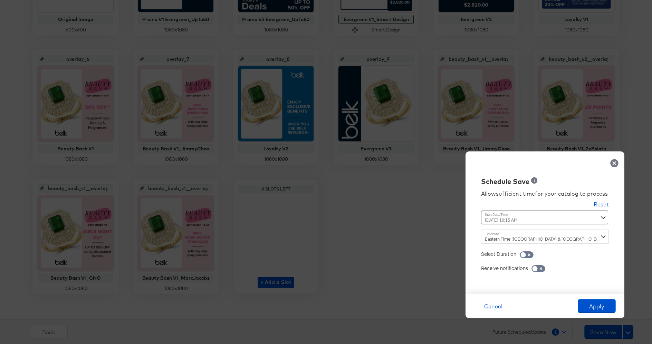
click at [523, 220] on div "[DATE] 10:15 AM ‹ [DATE] › Su Mo Tu We Th Fr Sa 31 1 2 3 4 5 6 7 8 9 10 11 12 1…" at bounding box center [528, 217] width 94 height 14
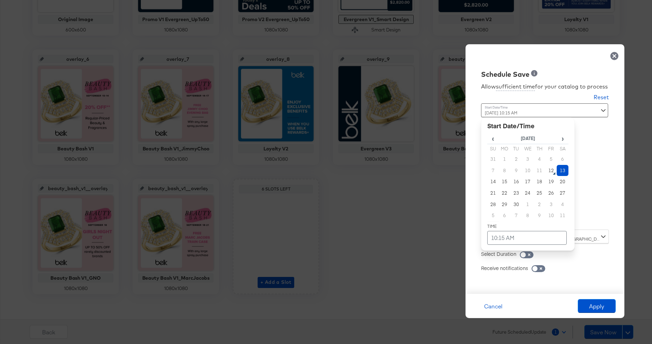
click at [579, 181] on div "Allow sufficient time for your catalog to process Reset Time : [DATE] 10:15 AM …" at bounding box center [545, 183] width 149 height 208
click at [535, 217] on div "[DATE] 10:15 AM ‹ [DATE] › Su Mo Tu We Th Fr Sa 31 1 2 3 4 5 6 7 8 9 10 11 12 1…" at bounding box center [528, 163] width 94 height 121
click at [504, 245] on div "‹ [DATE] › Su Mo Tu We Th Fr Sa 31 1 2 3 4 5 6 7 8 9 10 11 12 13 14 15 16 17 18…" at bounding box center [528, 183] width 94 height 133
click at [504, 238] on td "10:15 AM" at bounding box center [526, 238] width 79 height 14
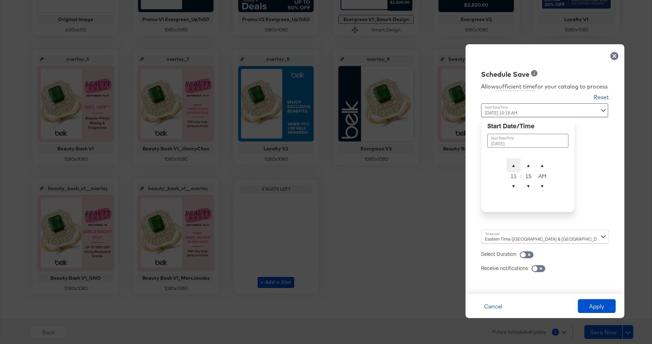
click at [514, 164] on span "▲" at bounding box center [514, 165] width 14 height 14
click at [527, 188] on span "▼" at bounding box center [529, 186] width 14 height 14
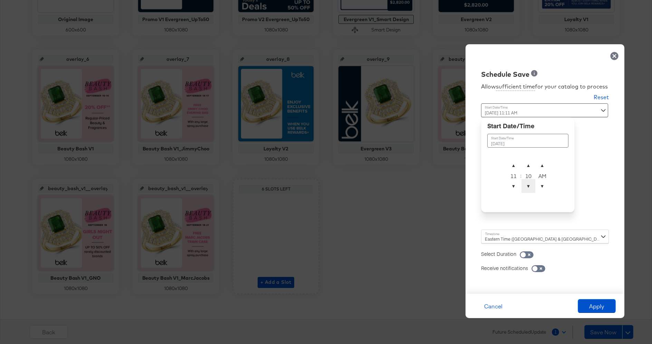
click at [527, 188] on span "▼" at bounding box center [529, 186] width 14 height 14
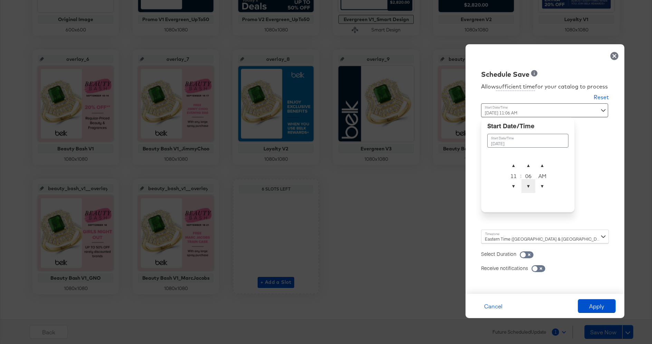
click at [527, 188] on span "▼" at bounding box center [529, 186] width 14 height 14
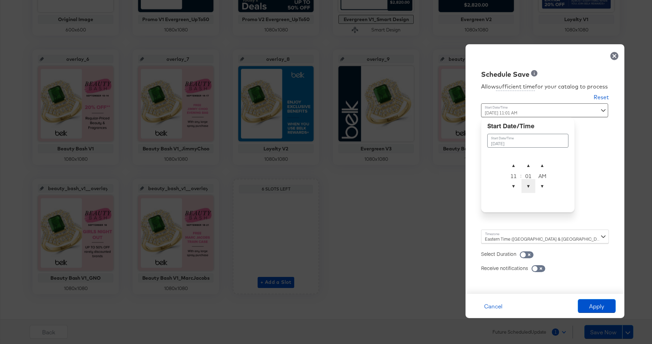
click at [527, 188] on span "▼" at bounding box center [529, 186] width 14 height 14
type input "[DATE] 11:00 PM"
click at [543, 183] on span "▼" at bounding box center [542, 186] width 14 height 14
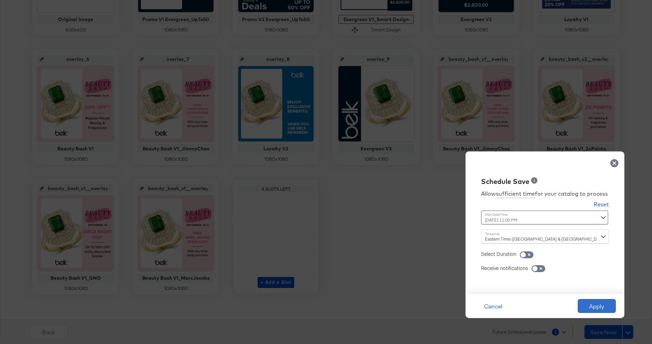
click at [600, 302] on button "Apply" at bounding box center [597, 306] width 38 height 14
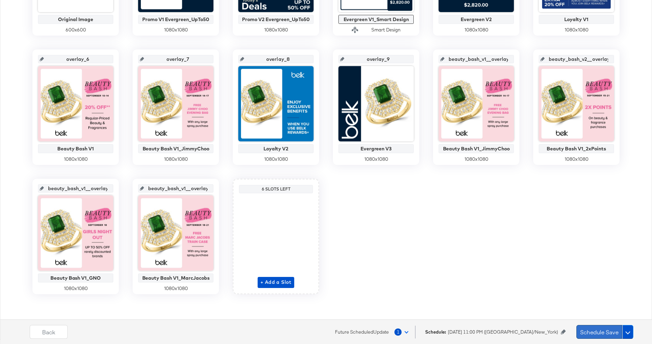
click at [602, 328] on button "Schedule Save" at bounding box center [600, 332] width 46 height 14
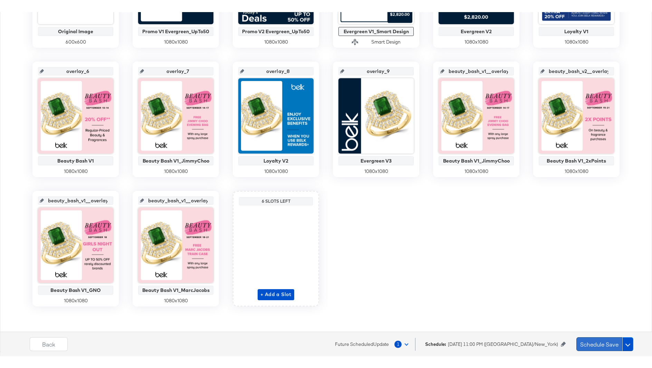
scroll to position [0, 0]
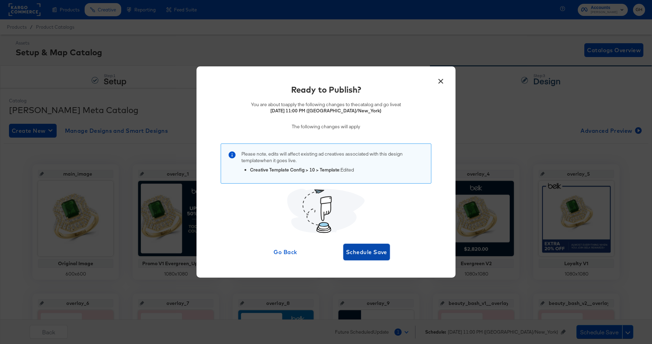
click at [374, 253] on span "Schedule Save" at bounding box center [366, 252] width 41 height 10
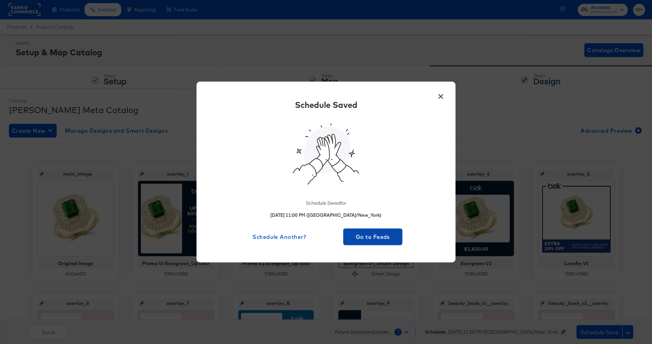
click at [359, 242] on button "Go to Feeds" at bounding box center [372, 236] width 59 height 17
